Goal: Use online tool/utility

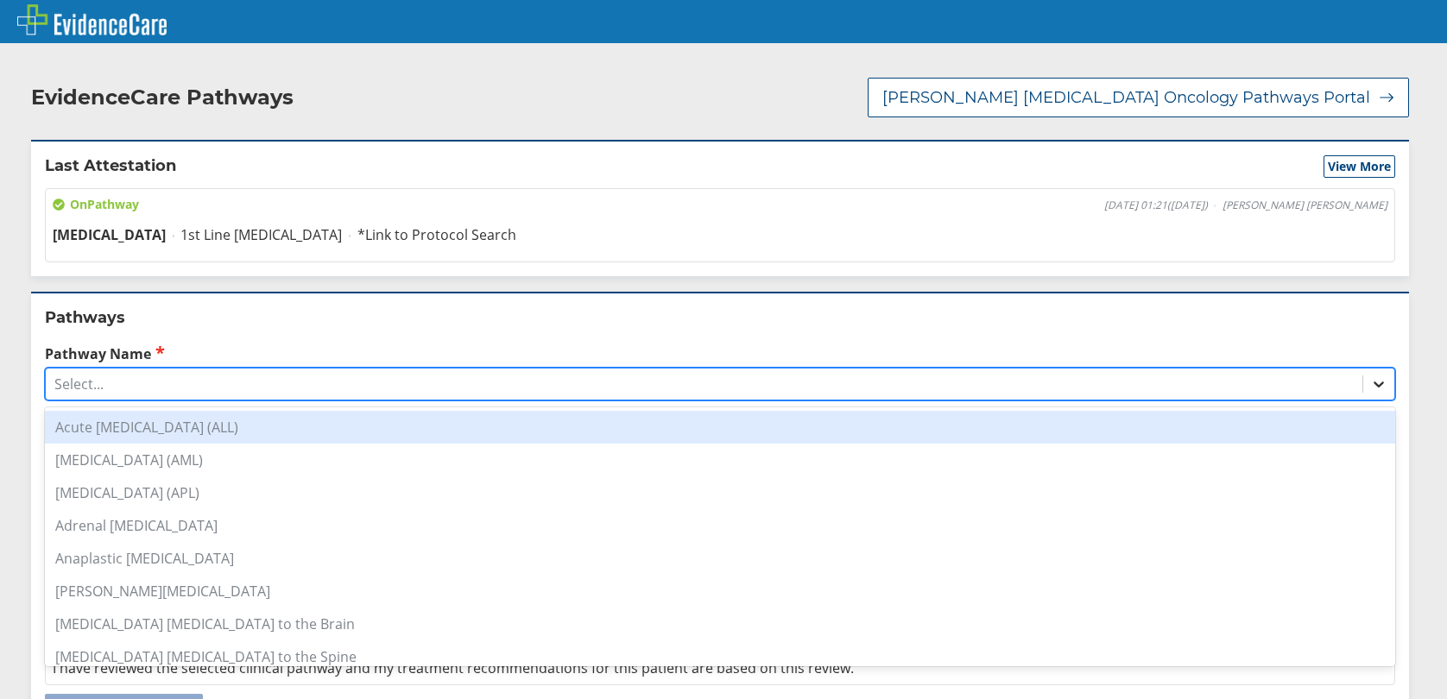
click at [1370, 376] on icon at bounding box center [1378, 384] width 17 height 17
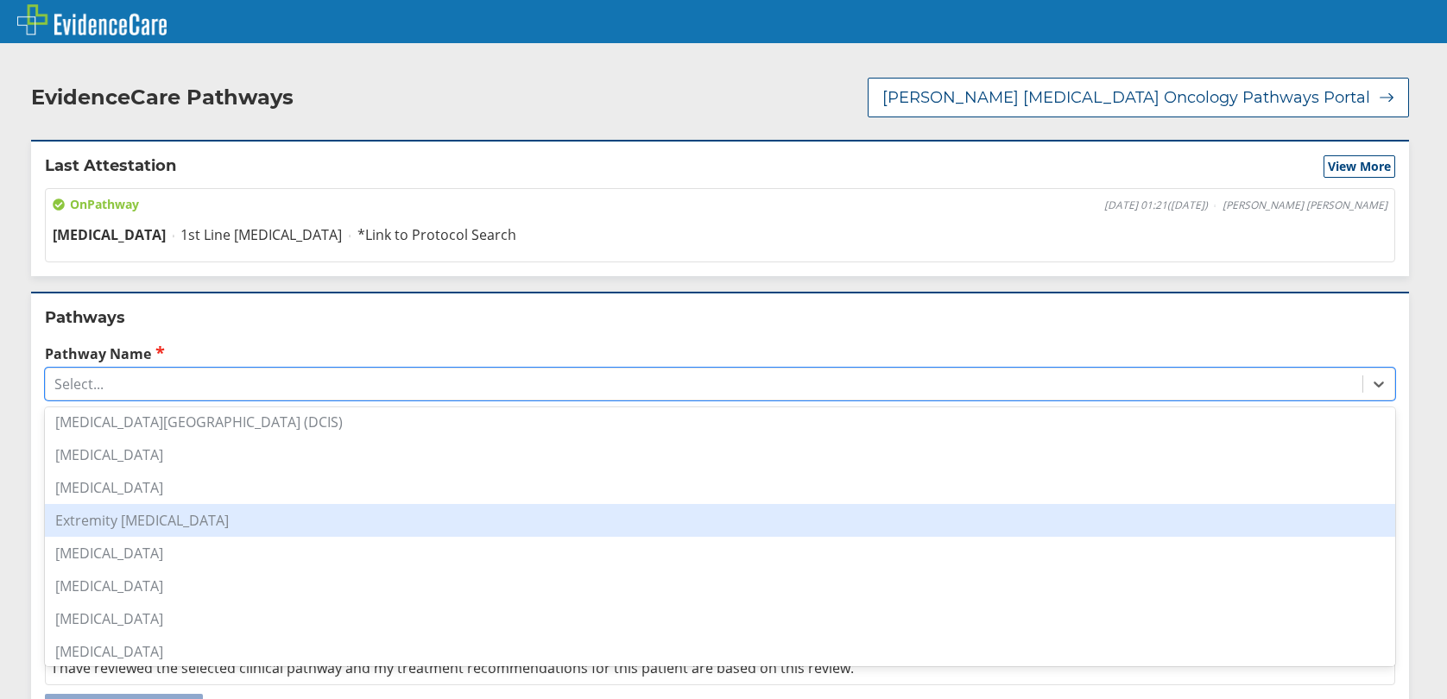
scroll to position [604, 0]
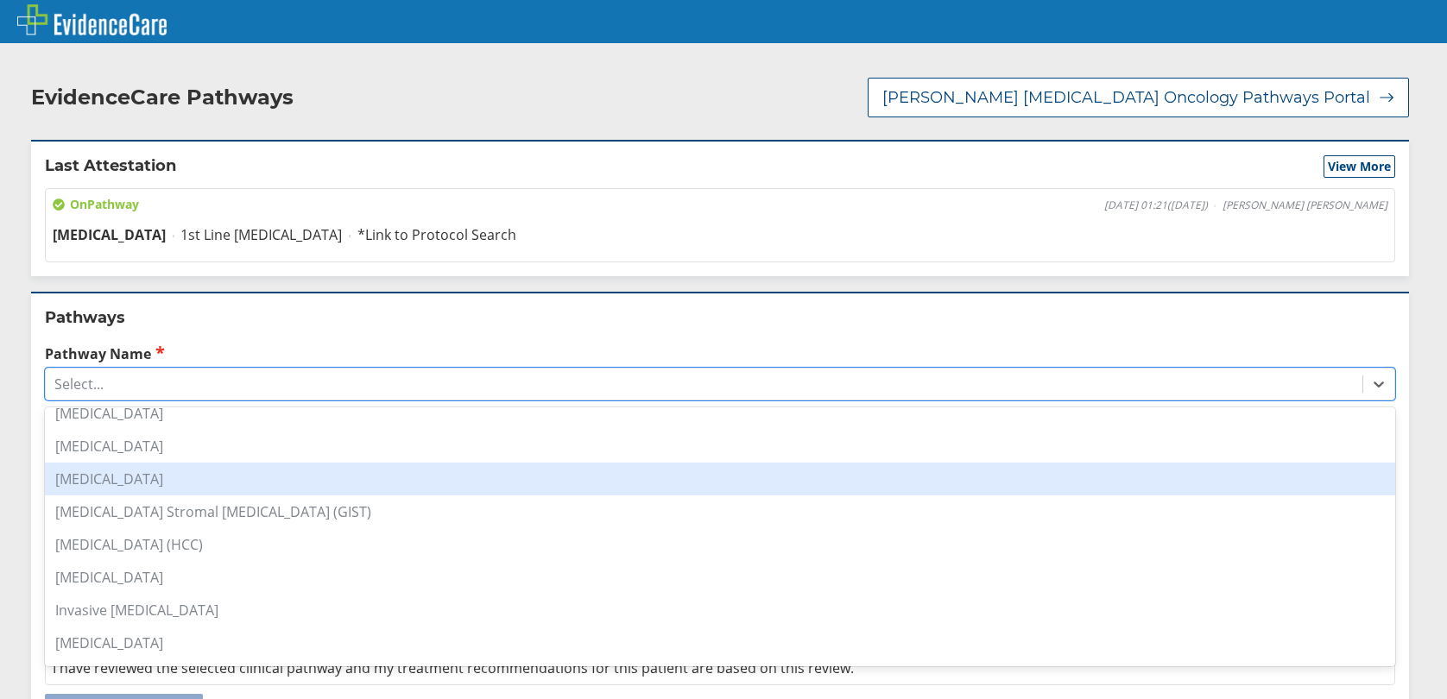
click at [106, 463] on div "[MEDICAL_DATA]" at bounding box center [720, 479] width 1350 height 33
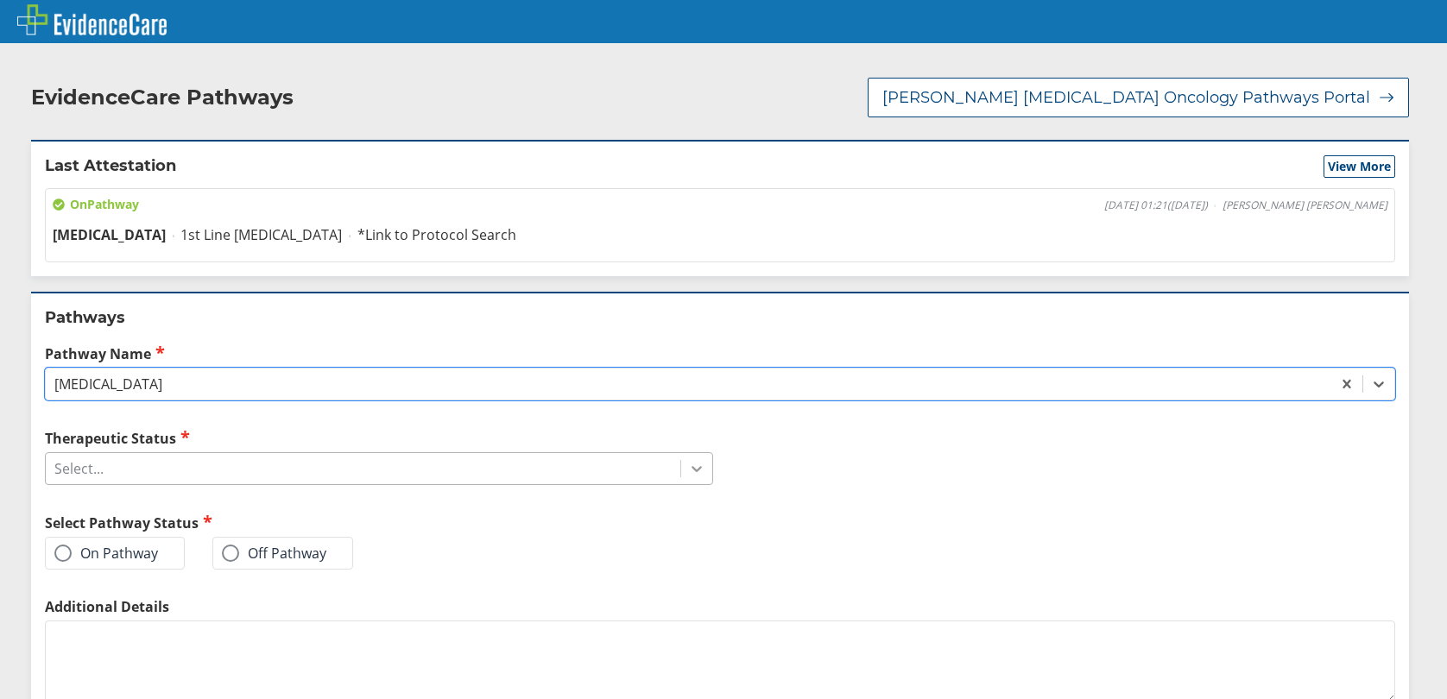
click at [697, 453] on div at bounding box center [696, 468] width 31 height 31
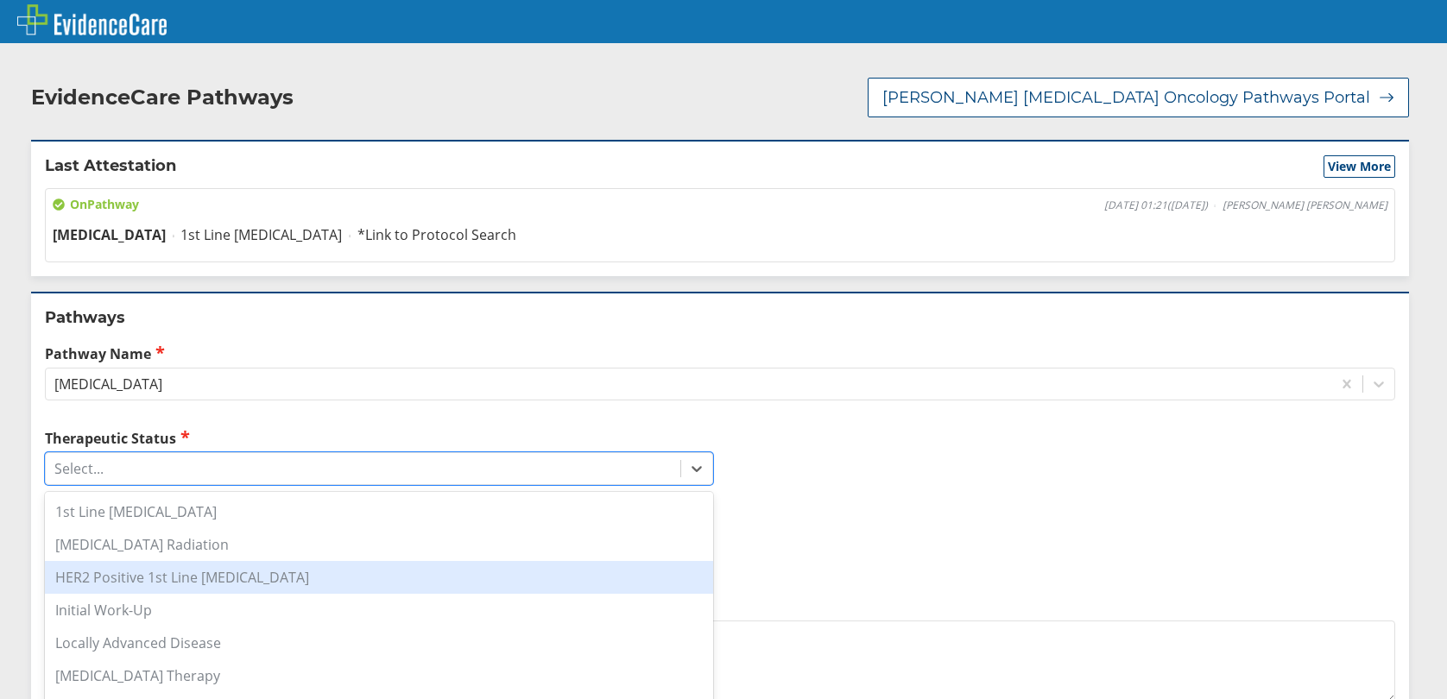
scroll to position [86, 0]
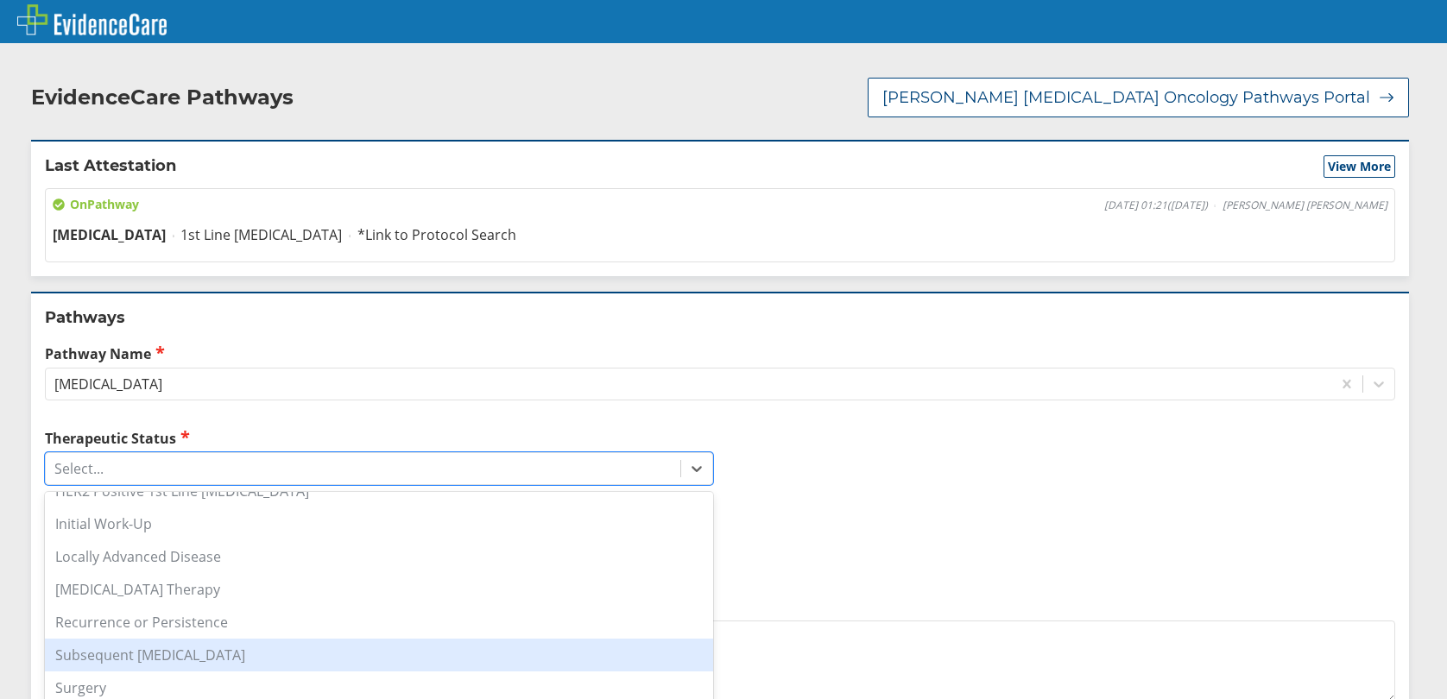
click at [196, 639] on div "Subsequent [MEDICAL_DATA]" at bounding box center [379, 655] width 668 height 33
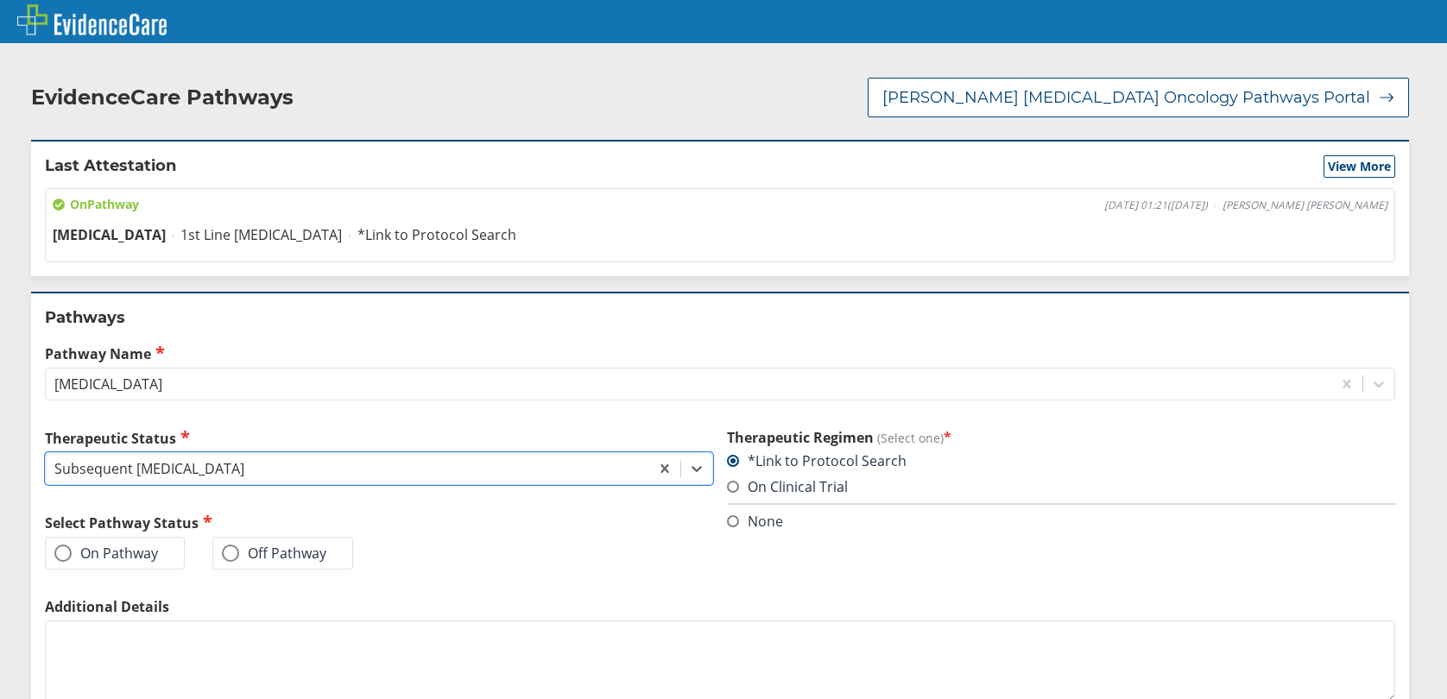
click at [62, 545] on span at bounding box center [62, 553] width 17 height 17
click at [0, 0] on input "On Pathway" at bounding box center [0, 0] width 0 height 0
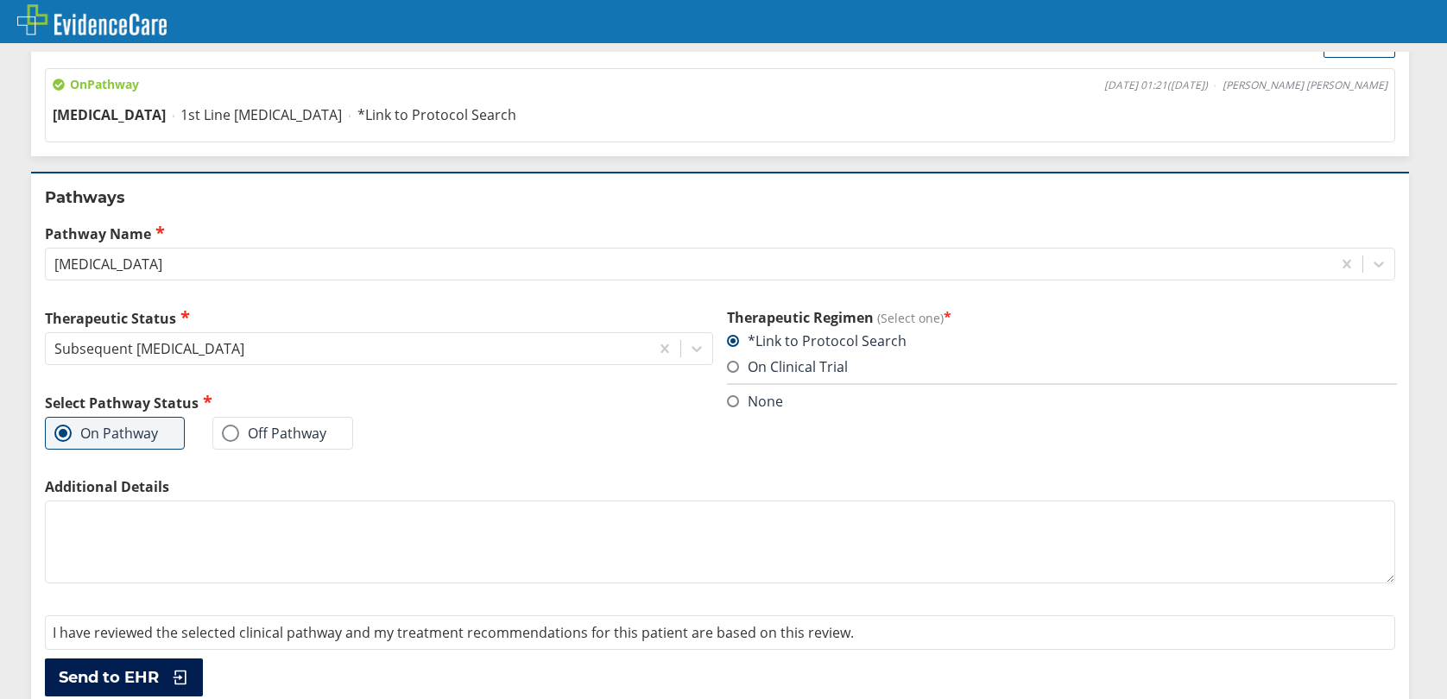
click at [117, 667] on span "Send to EHR" at bounding box center [109, 677] width 100 height 21
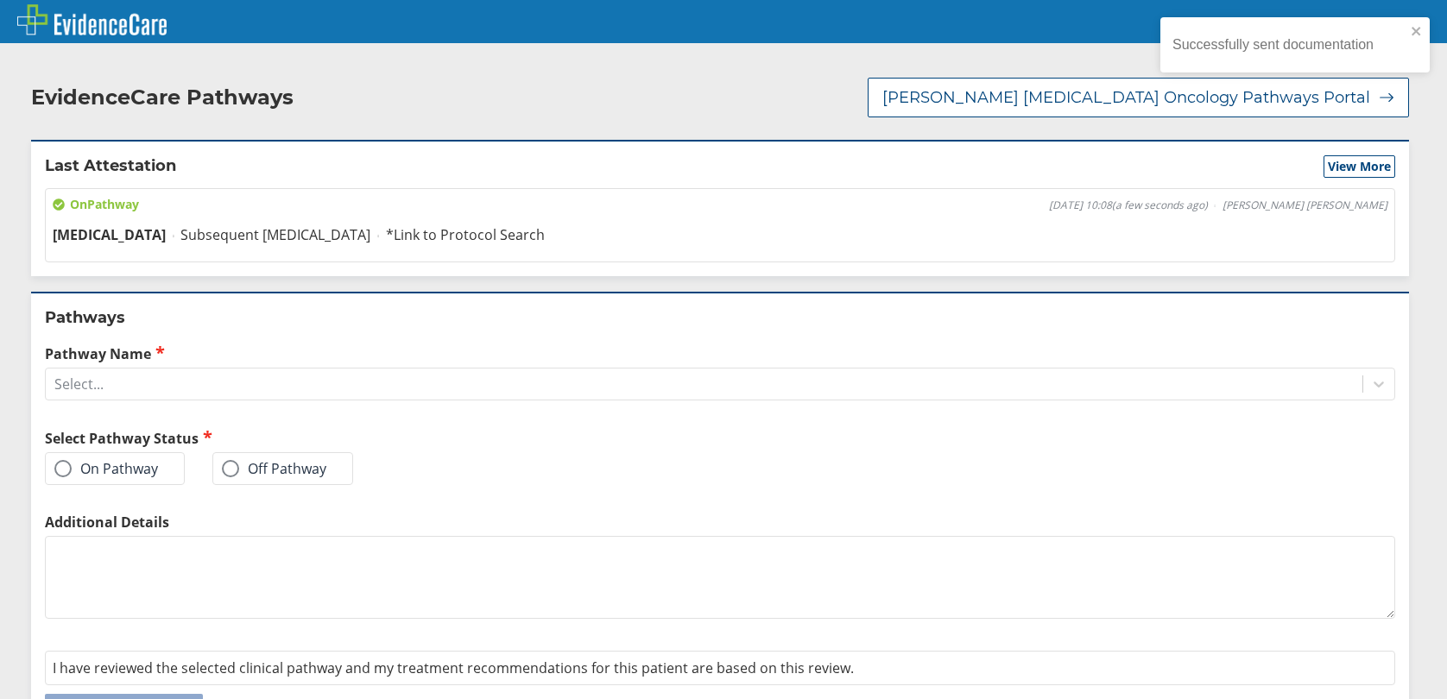
scroll to position [35, 0]
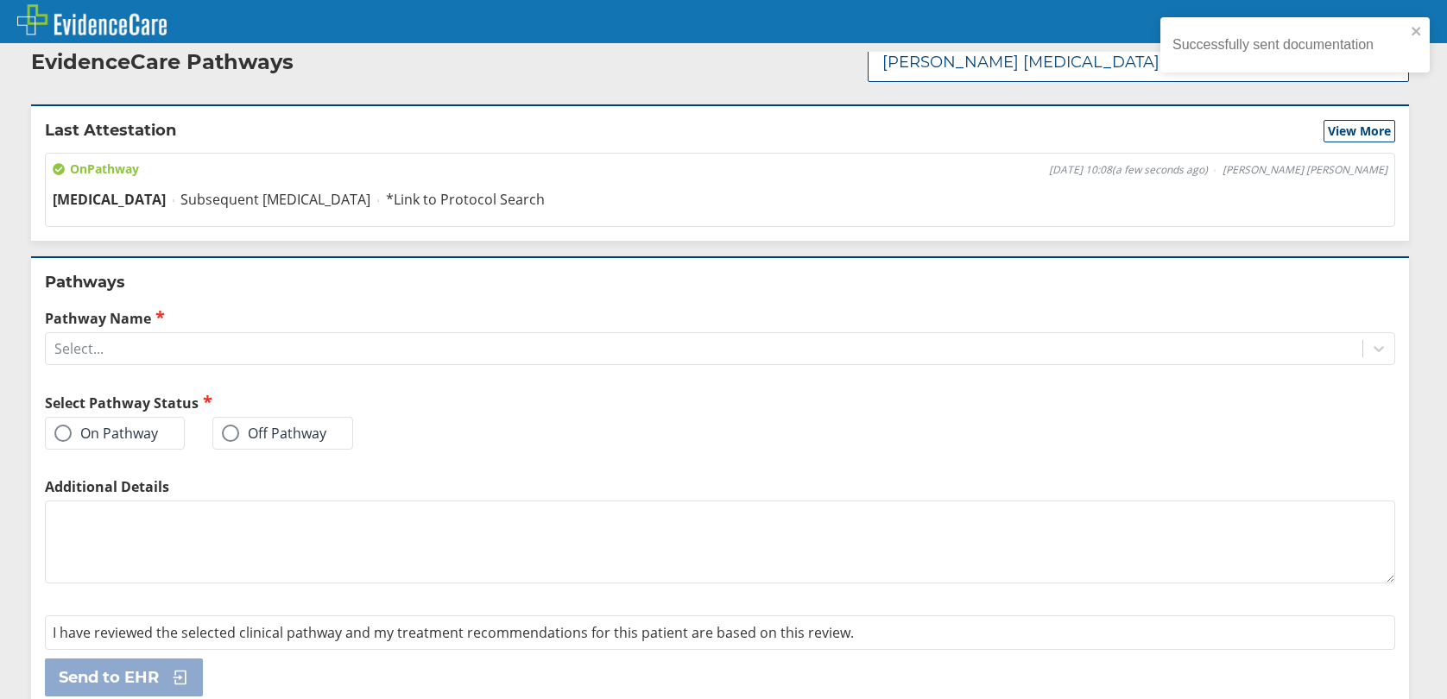
click at [70, 425] on span at bounding box center [62, 433] width 17 height 17
click at [0, 0] on input "On Pathway" at bounding box center [0, 0] width 0 height 0
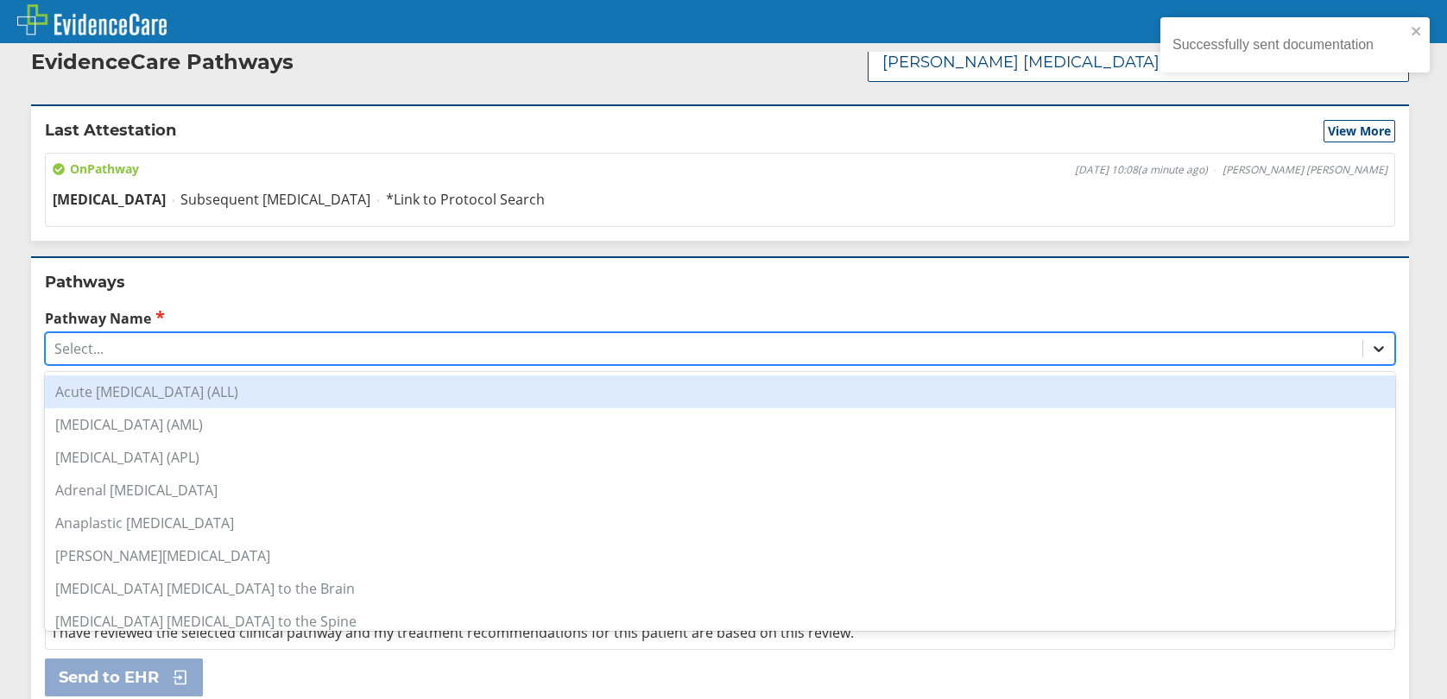
click at [1370, 340] on icon at bounding box center [1378, 348] width 17 height 17
